Goal: Task Accomplishment & Management: Manage account settings

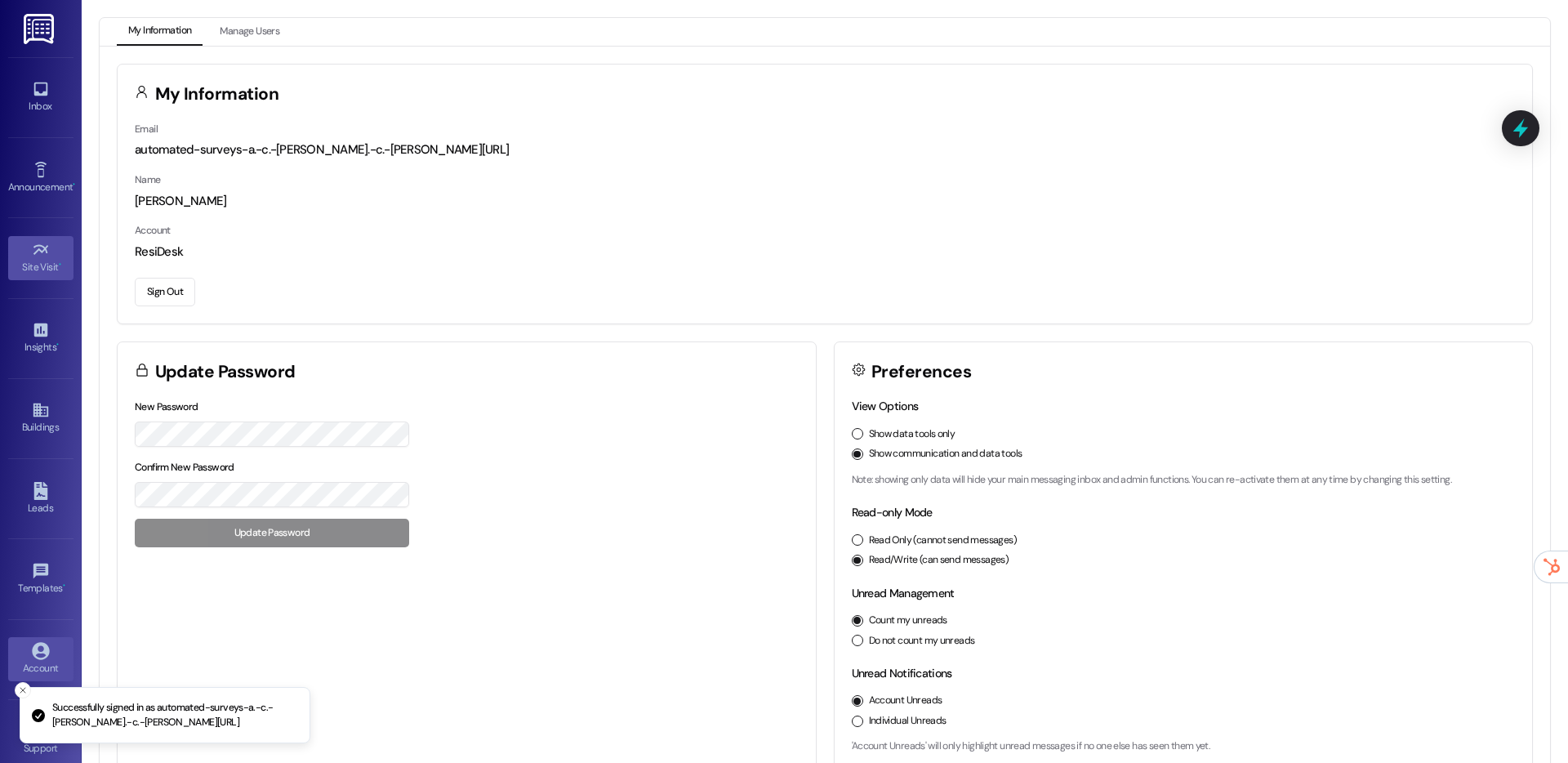
click at [39, 255] on icon at bounding box center [40, 250] width 18 height 18
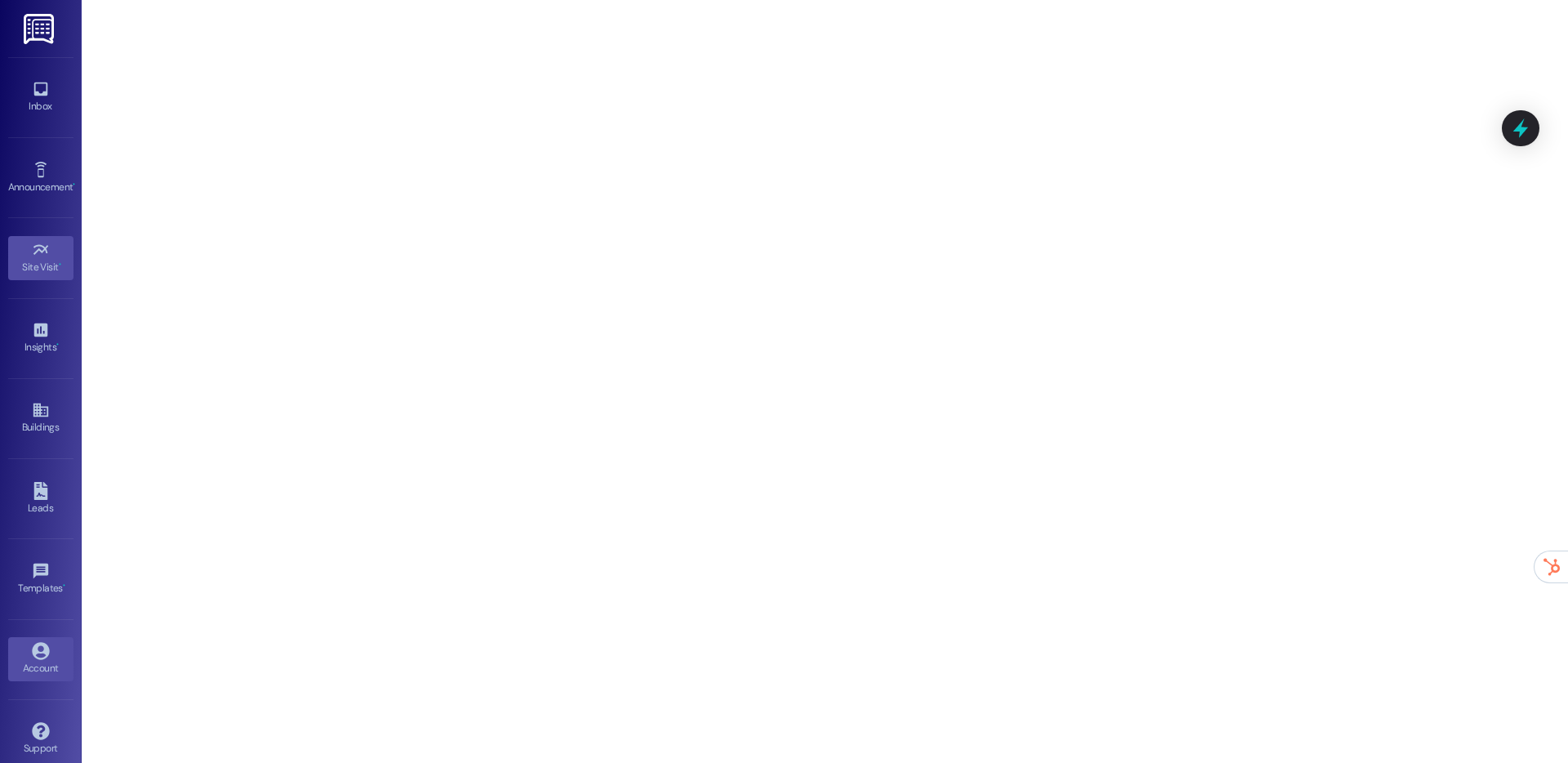
click at [35, 656] on icon at bounding box center [40, 650] width 18 height 18
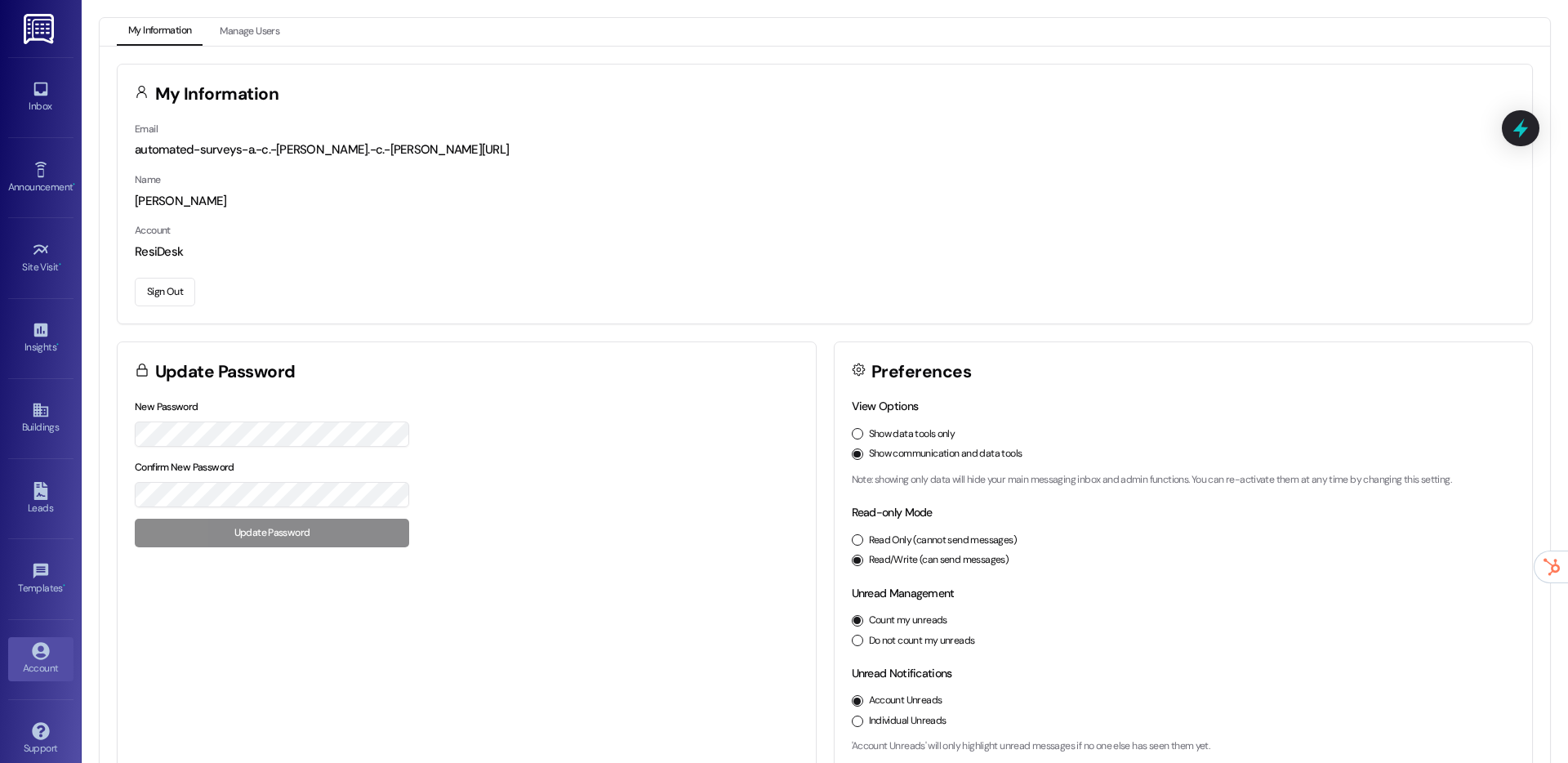
click at [152, 291] on button "Sign Out" at bounding box center [164, 291] width 60 height 29
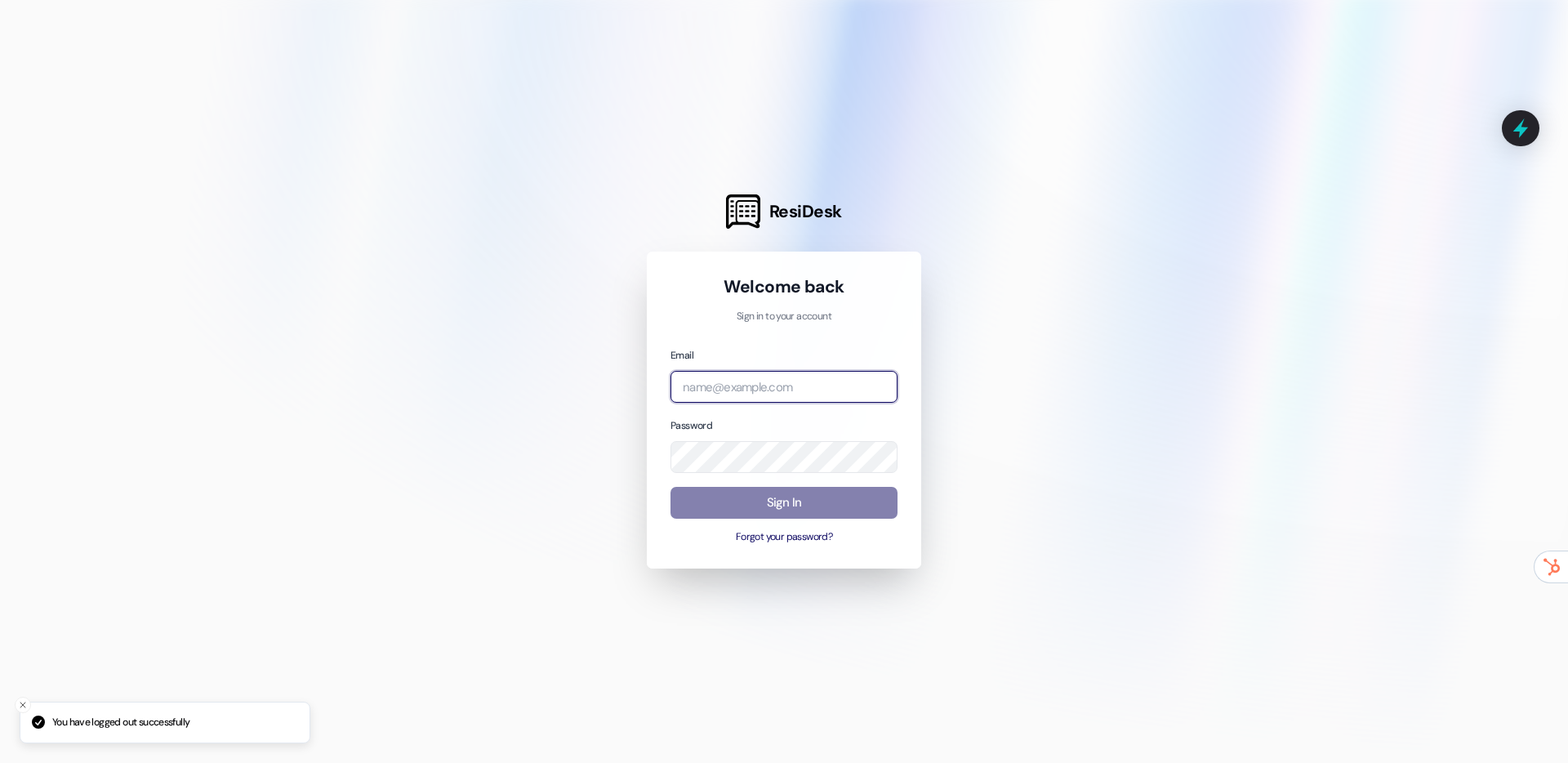
click at [724, 388] on input "email" at bounding box center [784, 387] width 227 height 32
type input "[EMAIL_ADDRESS][DOMAIN_NAME]"
